Goal: Navigation & Orientation: Go to known website

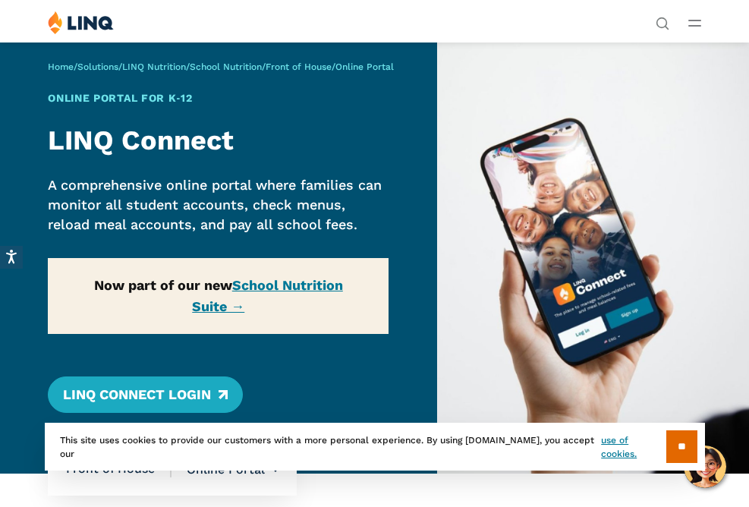
click at [695, 22] on icon "Open Main Menu" at bounding box center [695, 23] width 13 height 7
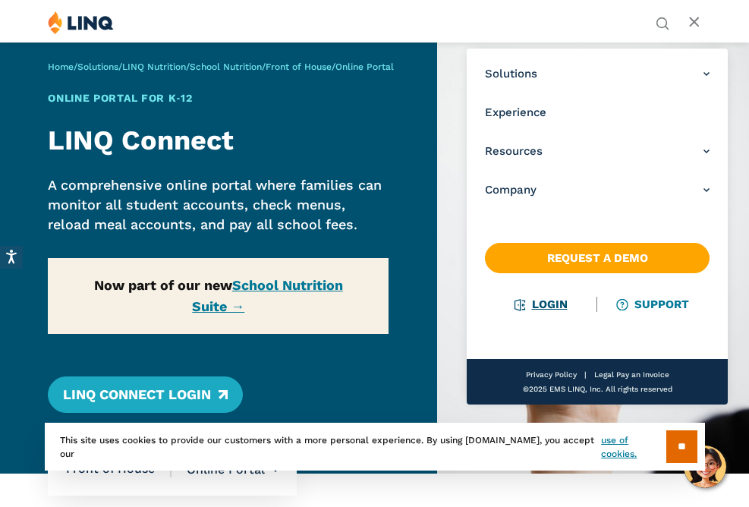
click at [546, 304] on link "Login" at bounding box center [541, 305] width 52 height 14
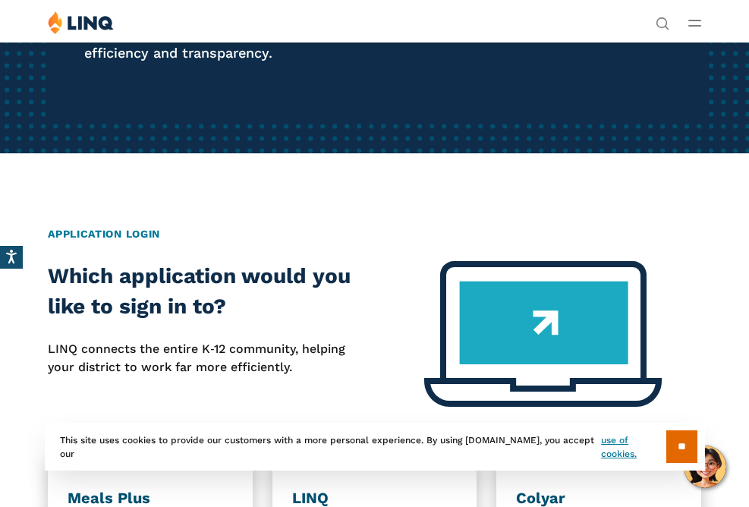
scroll to position [152, 0]
